Goal: Task Accomplishment & Management: Use online tool/utility

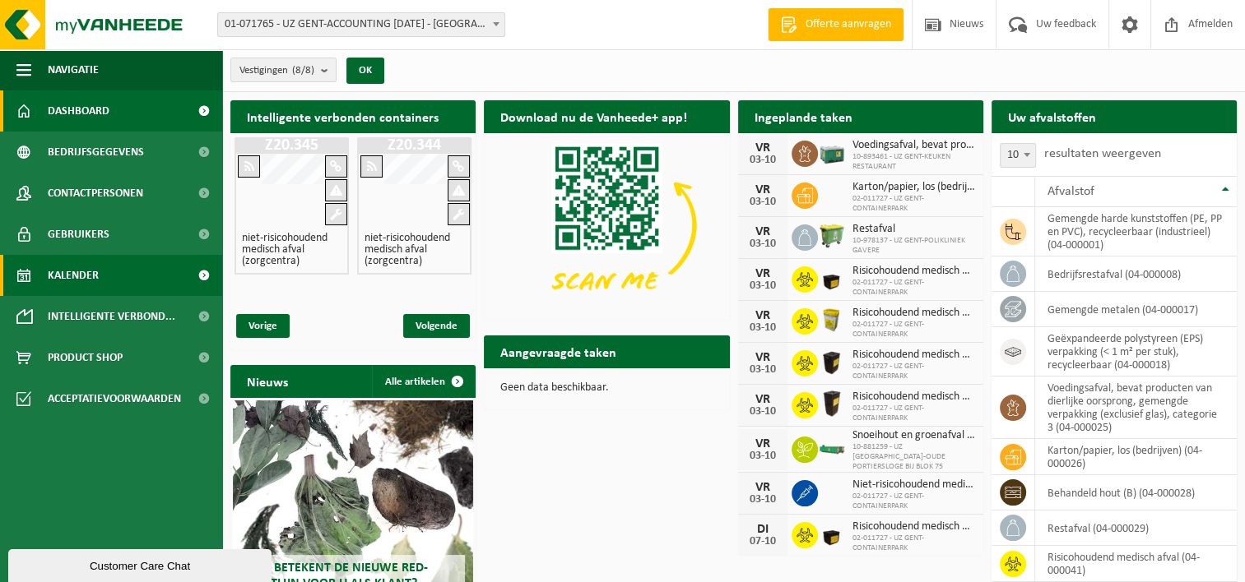
click at [92, 271] on span "Kalender" at bounding box center [73, 275] width 51 height 41
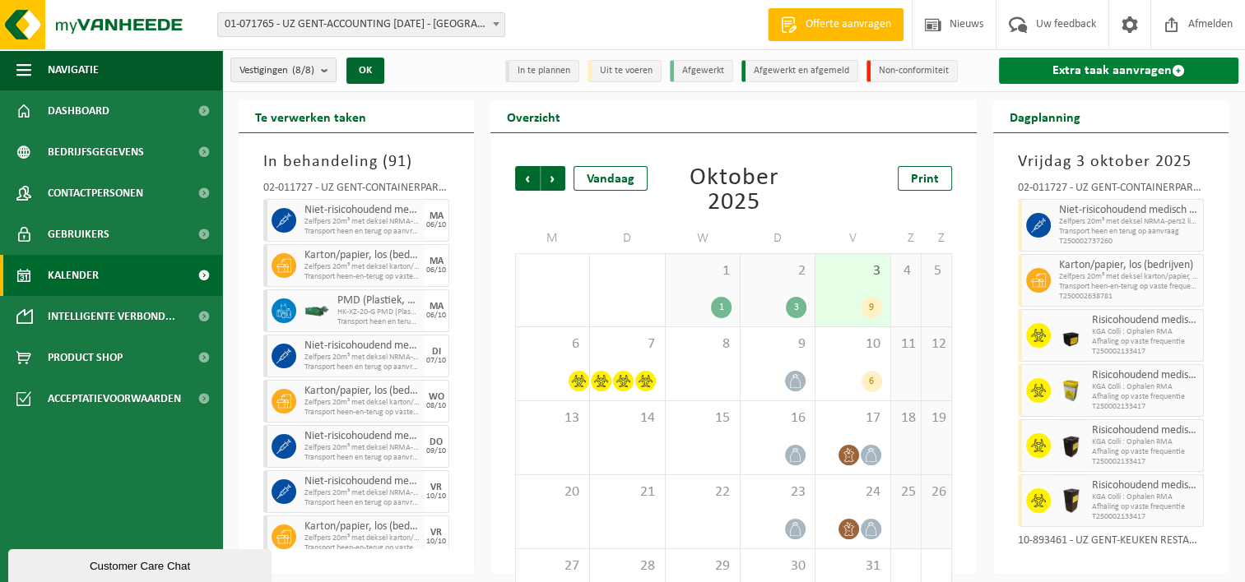
click at [1089, 69] on link "Extra taak aanvragen" at bounding box center [1118, 71] width 239 height 26
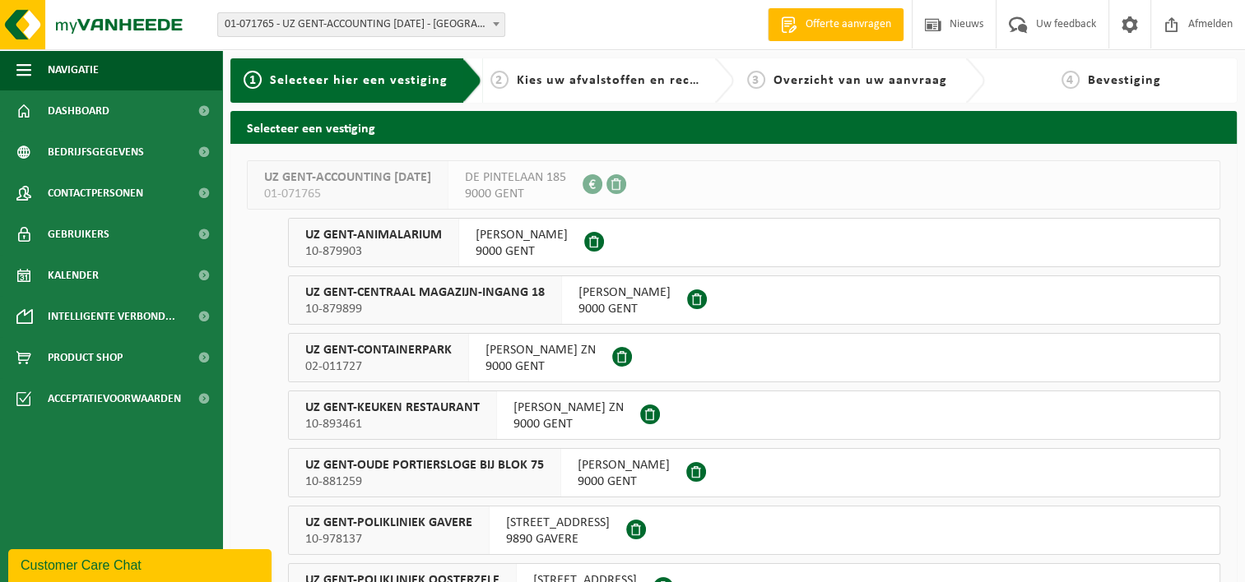
click at [408, 362] on span "02-011727" at bounding box center [378, 367] width 146 height 16
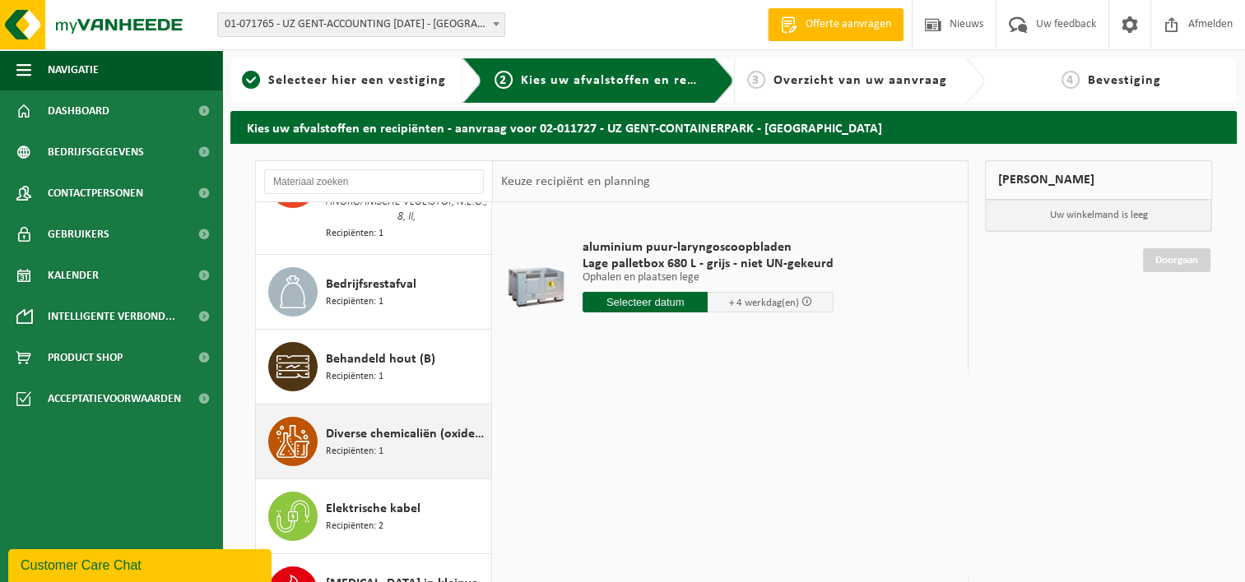
scroll to position [329, 0]
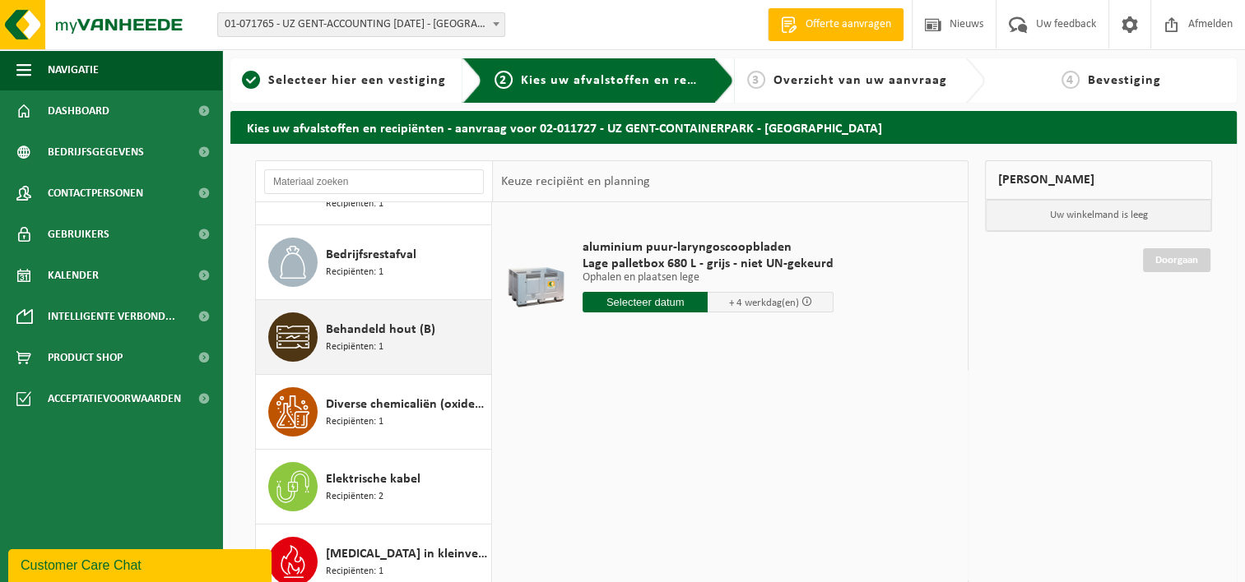
click at [391, 336] on div "Behandeld hout (B) Recipiënten: 1" at bounding box center [406, 337] width 161 height 49
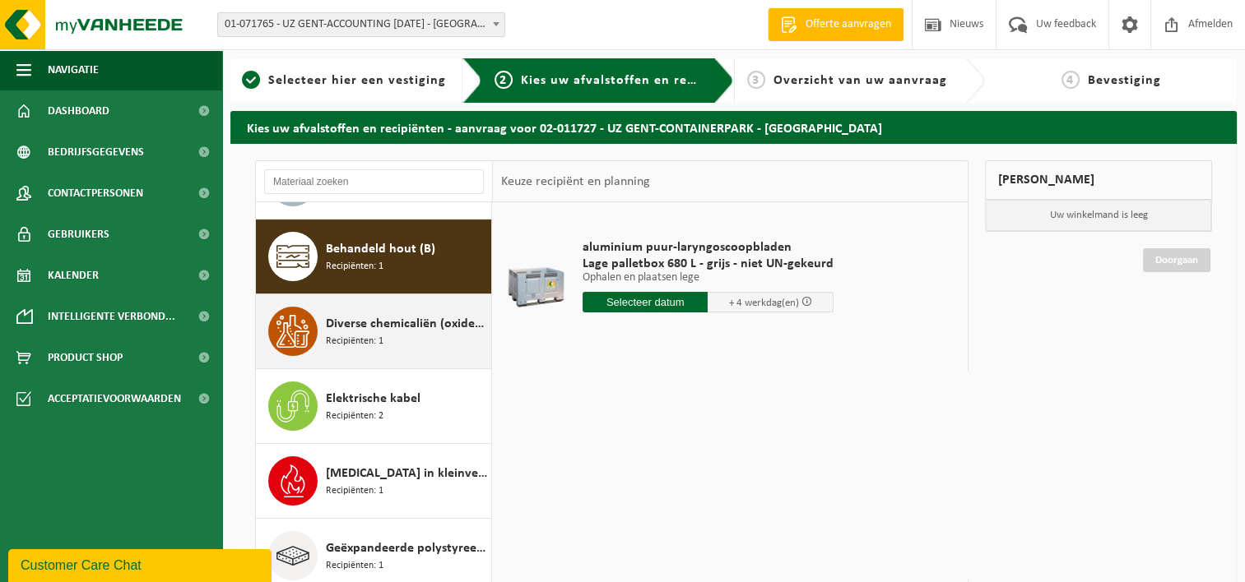
scroll to position [422, 0]
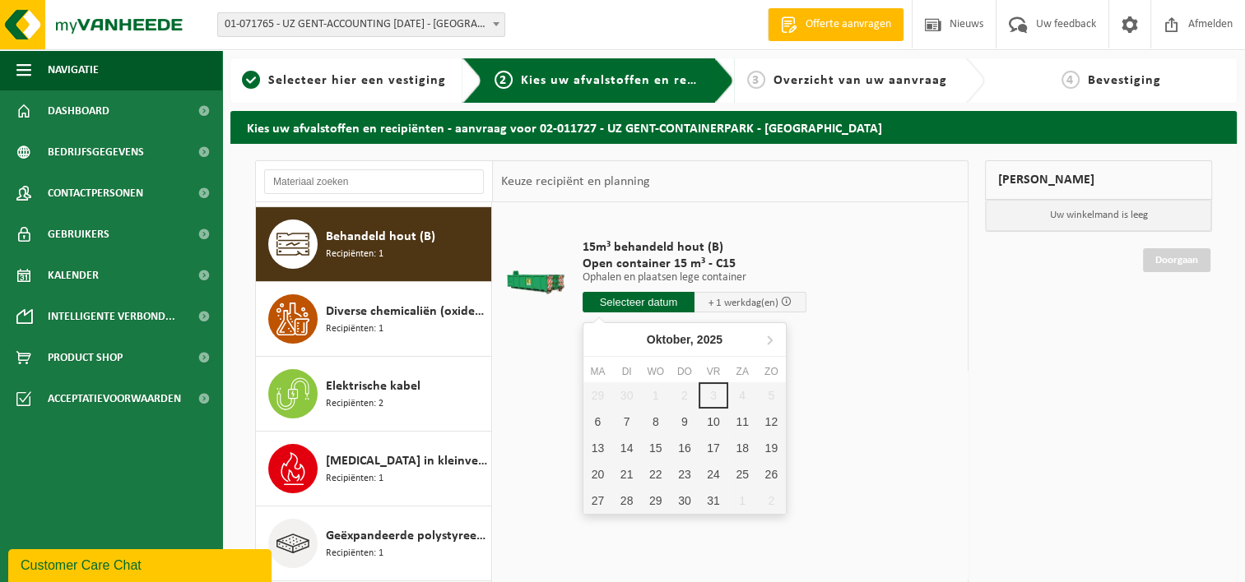
click at [639, 299] on input "text" at bounding box center [638, 302] width 112 height 21
click at [625, 419] on div "7" at bounding box center [626, 422] width 29 height 26
type input "Van 2025-10-07"
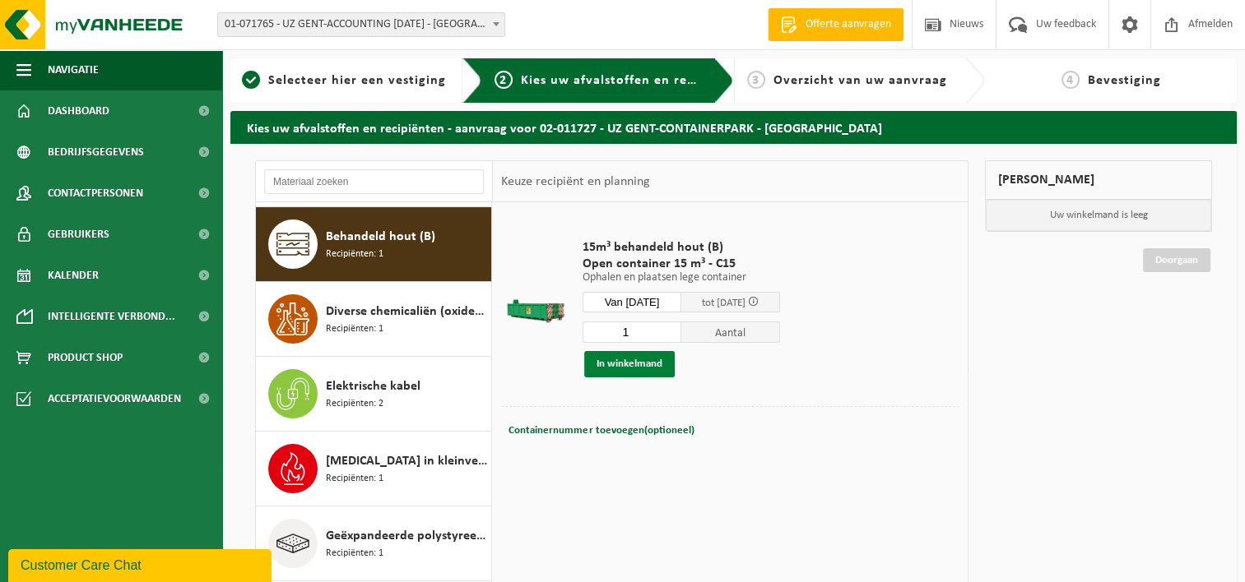
click at [637, 364] on button "In winkelmand" at bounding box center [629, 364] width 90 height 26
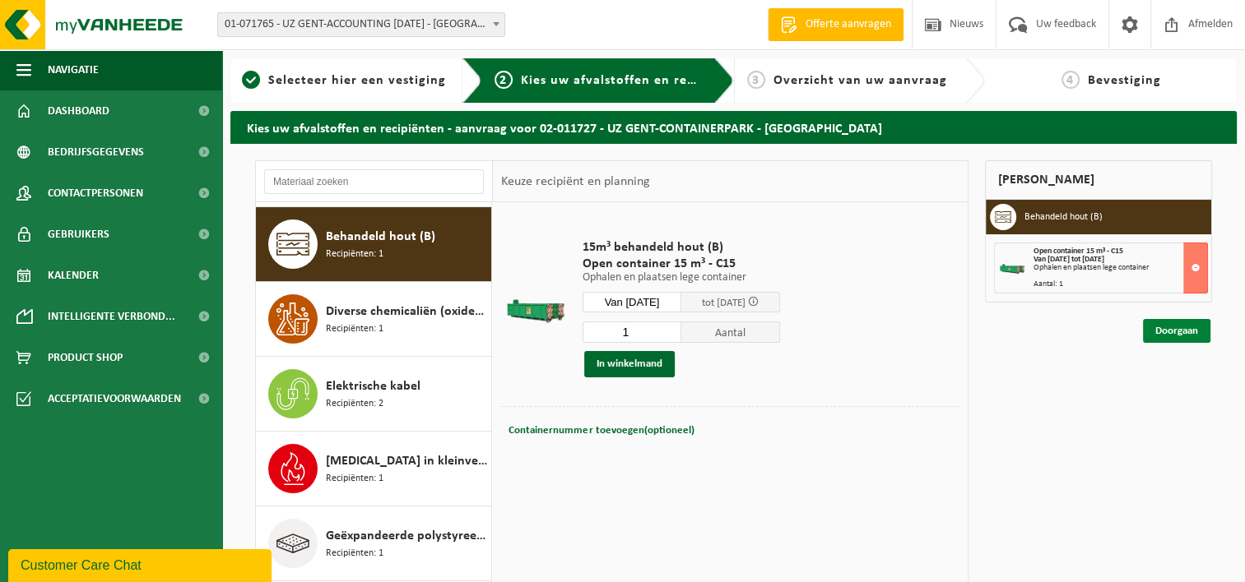
click at [1180, 336] on link "Doorgaan" at bounding box center [1176, 331] width 67 height 24
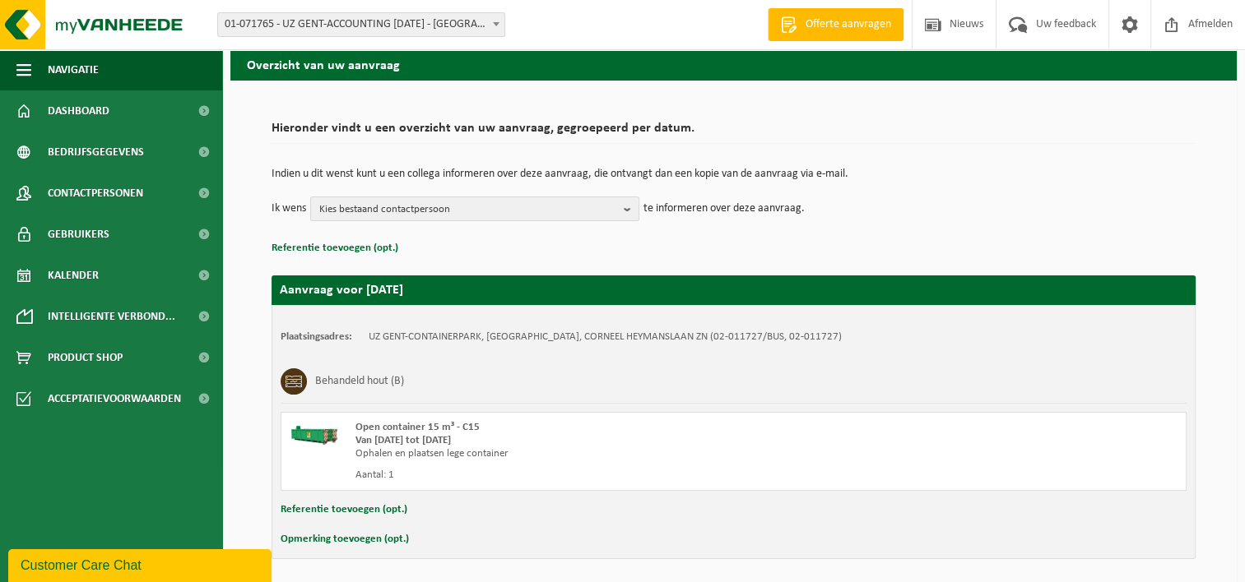
scroll to position [122, 0]
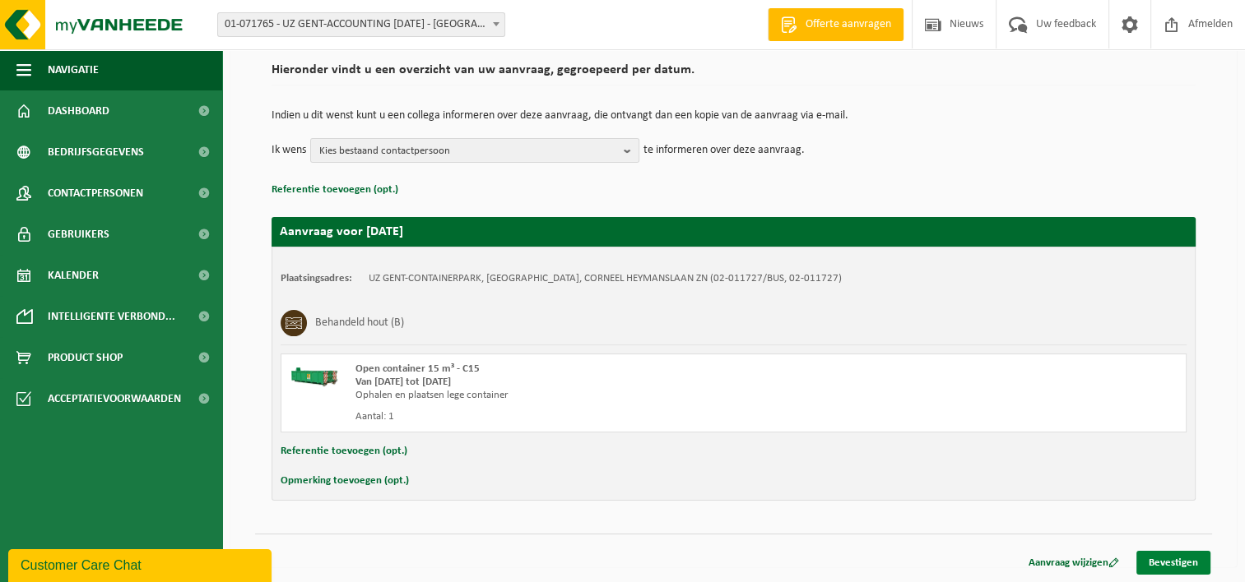
click at [1176, 563] on link "Bevestigen" at bounding box center [1173, 563] width 74 height 24
